Goal: Task Accomplishment & Management: Complete application form

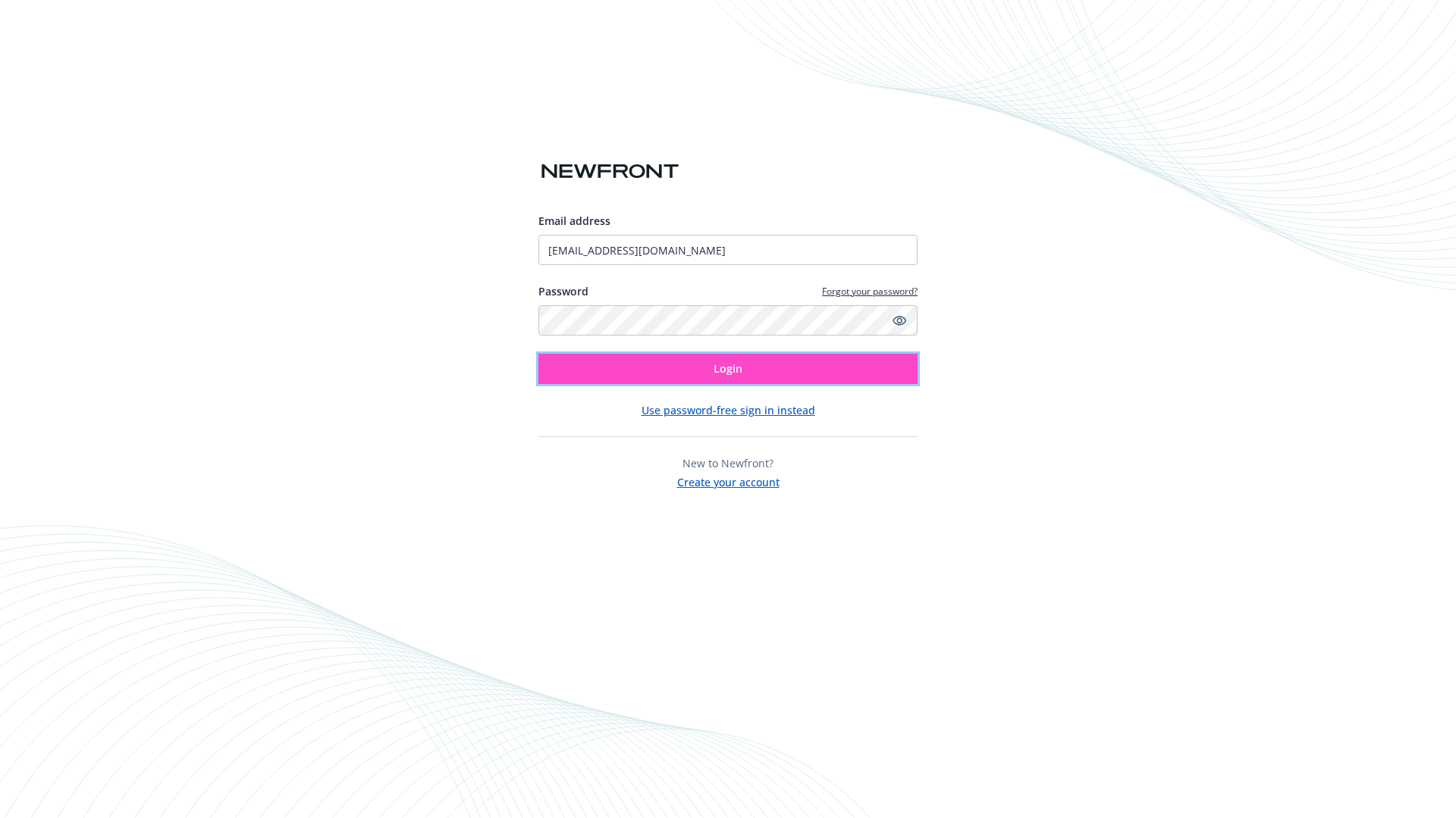
click at [728, 369] on span "Login" at bounding box center [728, 368] width 29 height 14
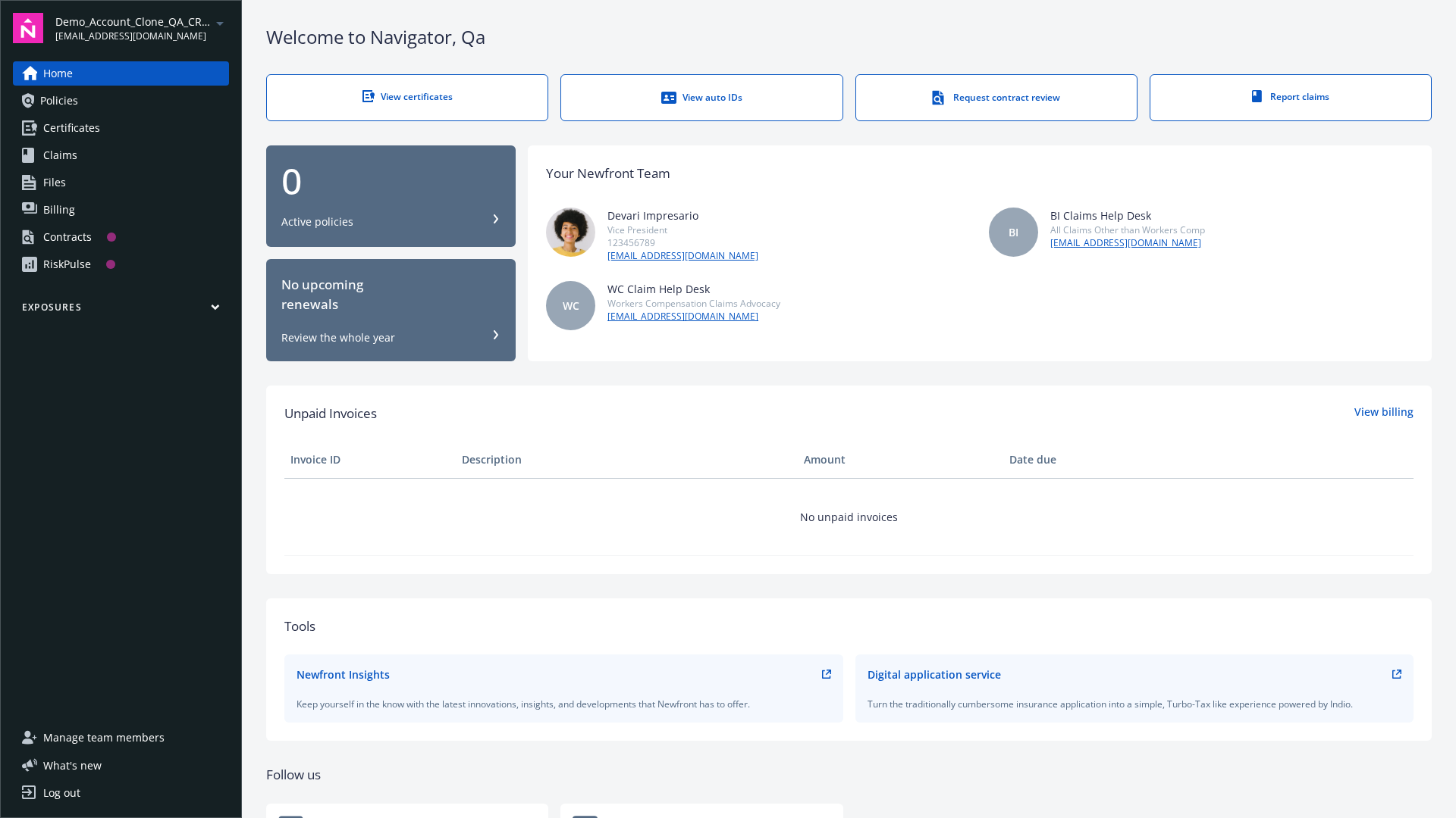
click at [142, 28] on span "Demo_Account_Clone_QA_CR_Tests_Prospect" at bounding box center [133, 21] width 156 height 16
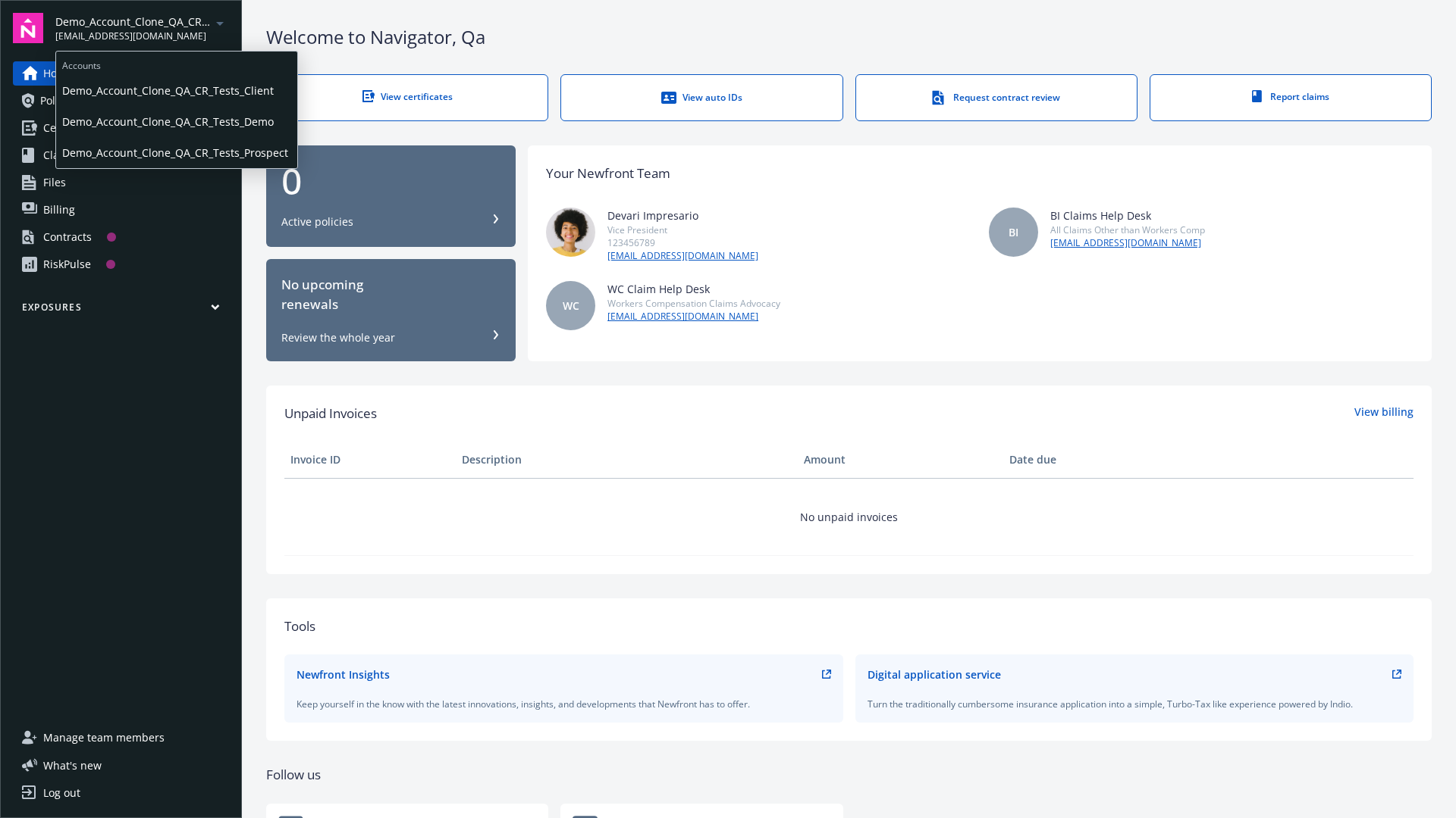
click at [175, 90] on span "Demo_Account_Clone_QA_CR_Tests_Client" at bounding box center [177, 90] width 229 height 31
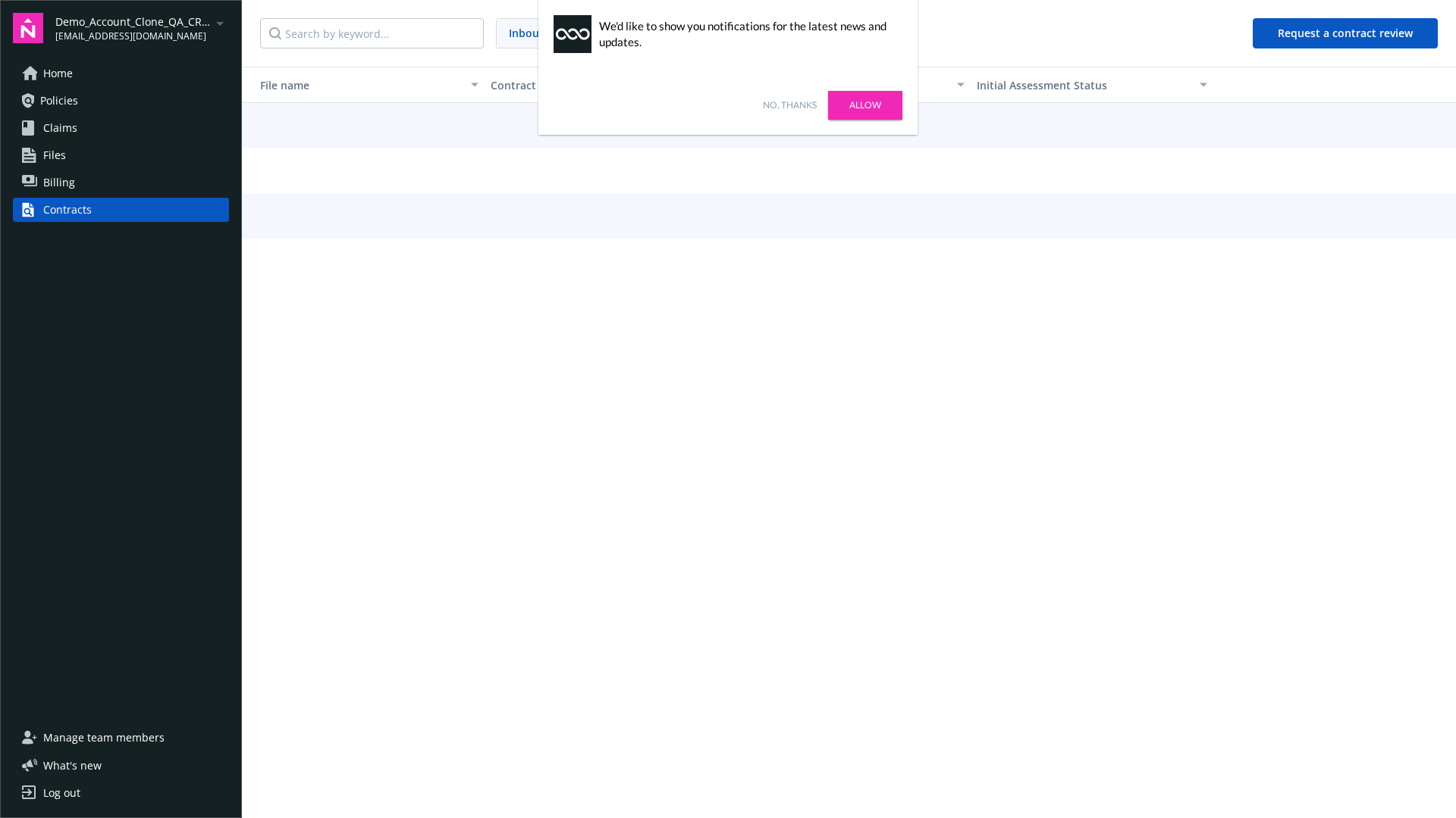
click at [789, 105] on link "No, thanks" at bounding box center [790, 105] width 54 height 13
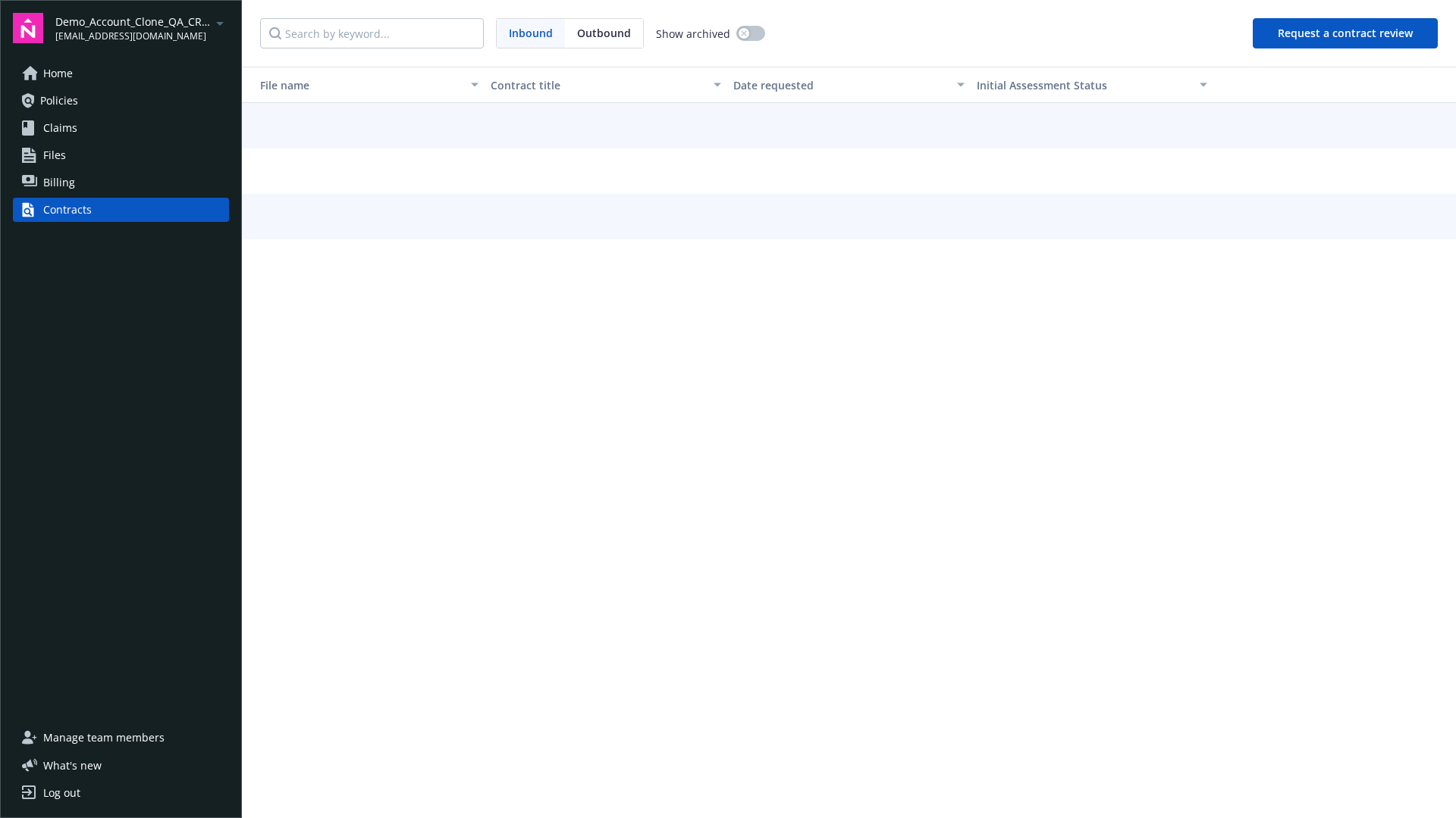
click at [1346, 33] on button "Request a contract review" at bounding box center [1344, 33] width 185 height 30
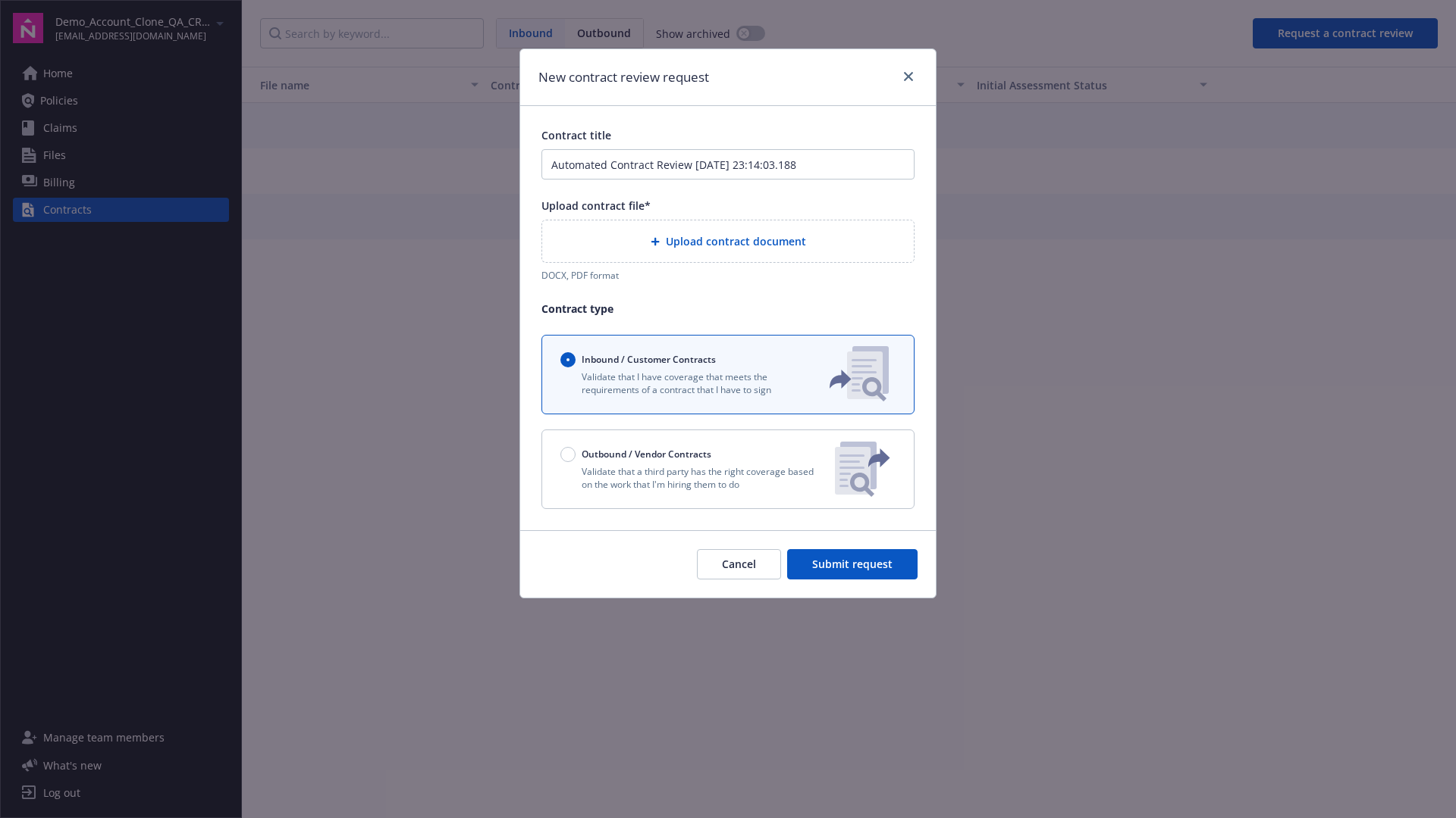
type input "Automated Contract Review 09-22-2025 23:14:03.188"
click at [728, 469] on p "Validate that a third party has the right coverage based on the work that I'm h…" at bounding box center [690, 477] width 262 height 26
radio input "false"
radio input "true"
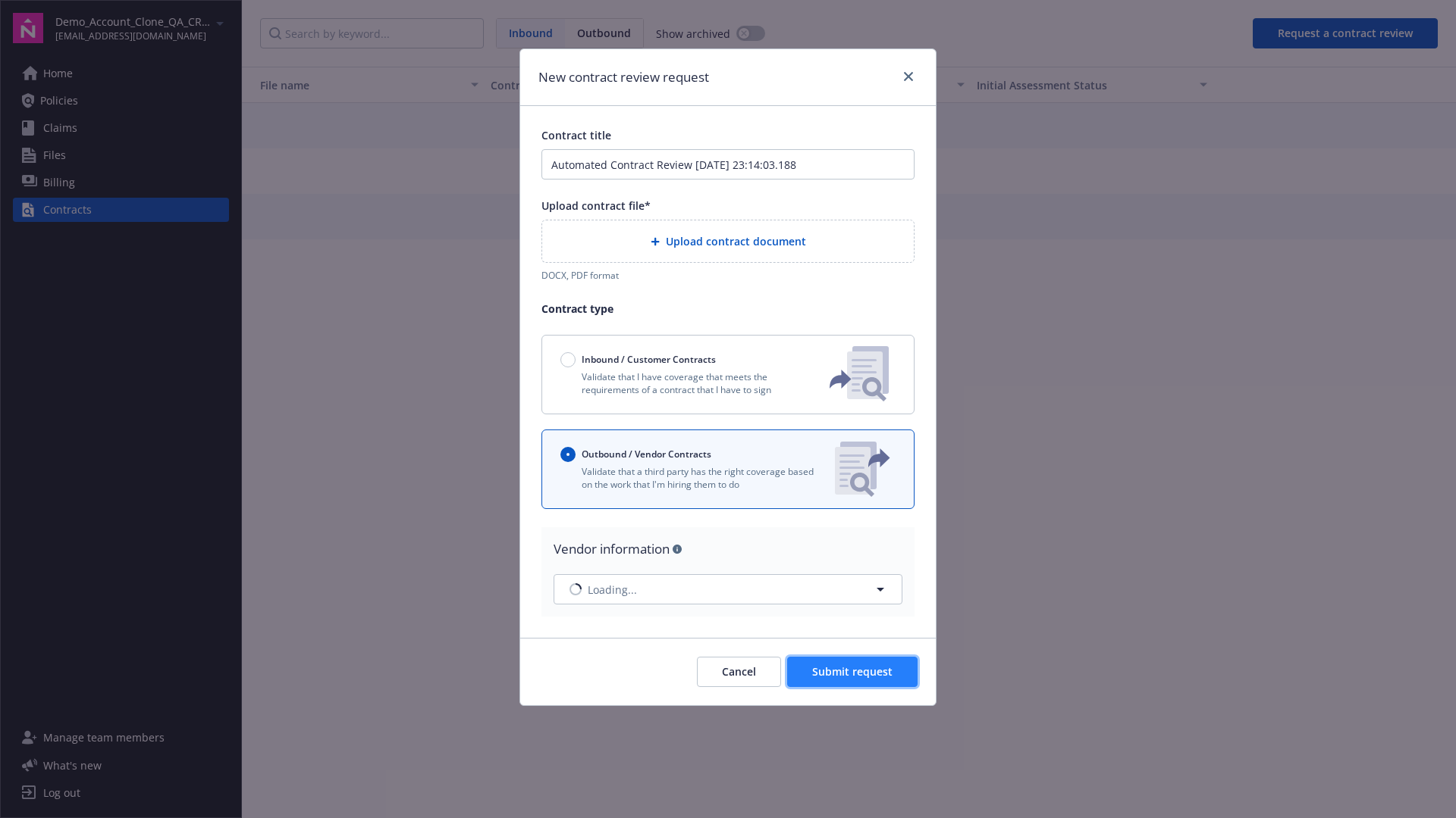
click at [853, 665] on span "Submit request" at bounding box center [852, 671] width 80 height 14
